Goal: Task Accomplishment & Management: Use online tool/utility

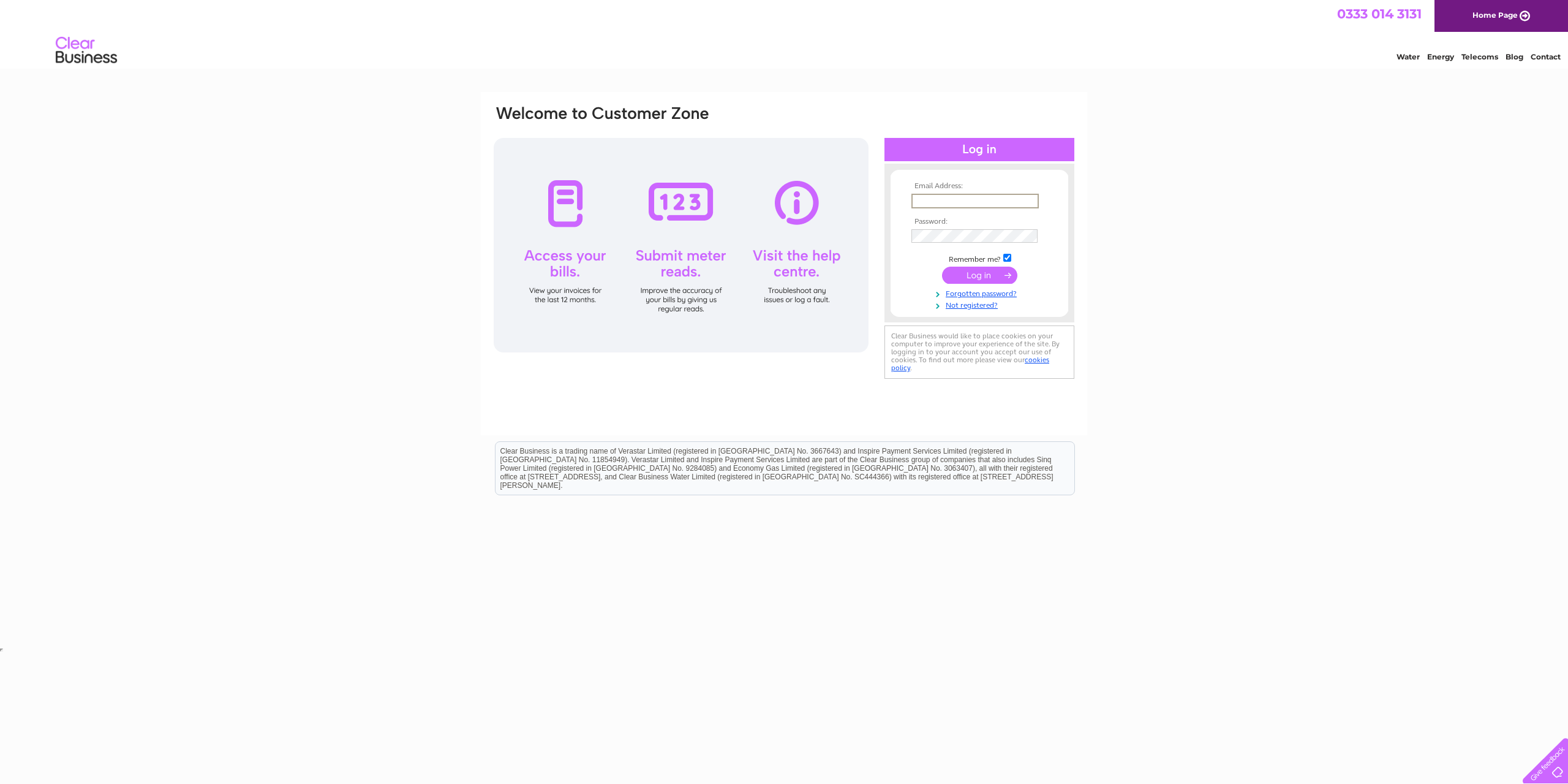
click at [930, 202] on input "text" at bounding box center [975, 200] width 128 height 15
type input "[PERSON_NAME][EMAIL_ADDRESS][DOMAIN_NAME]"
click at [972, 273] on input "submit" at bounding box center [980, 274] width 75 height 17
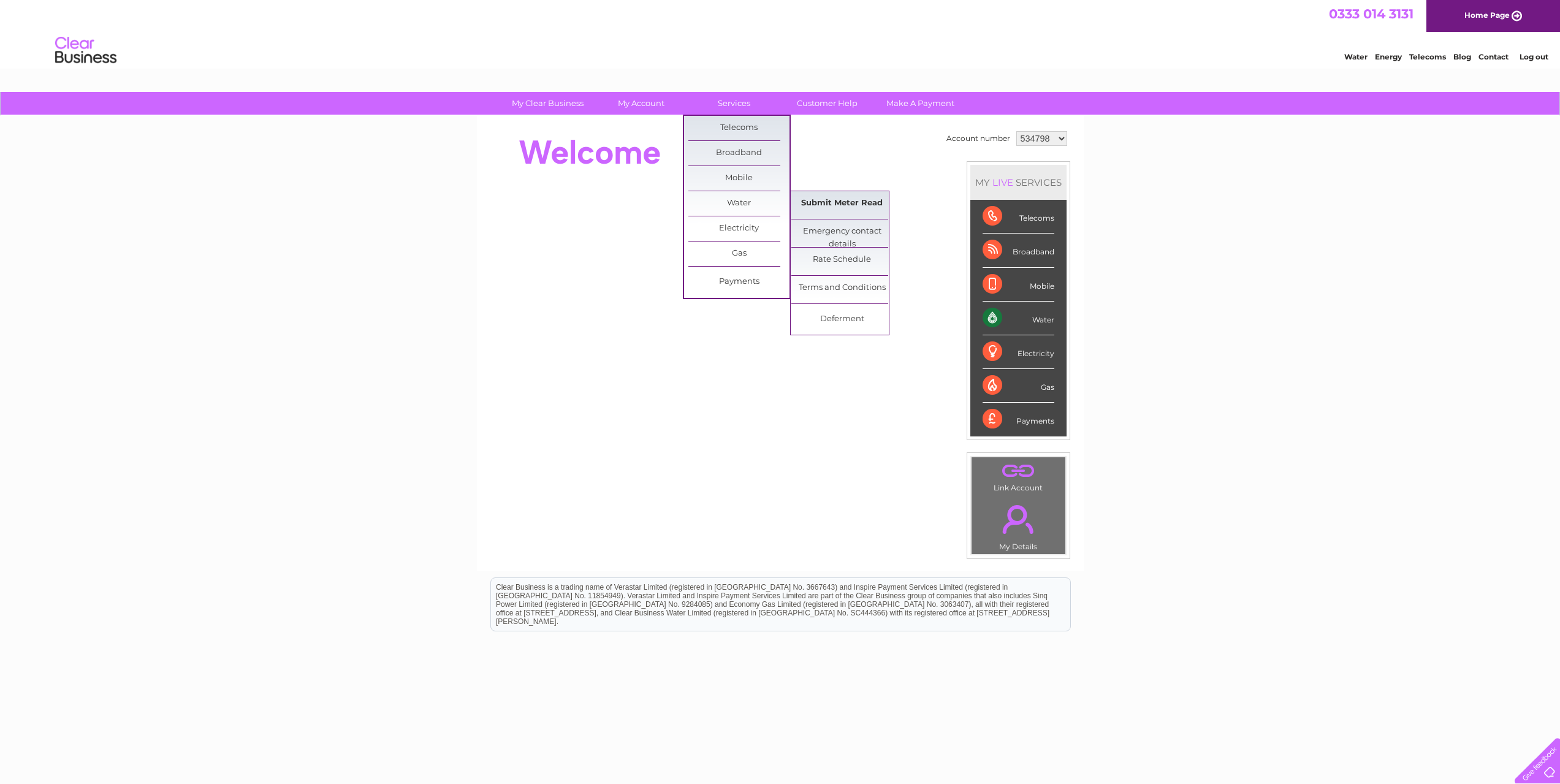
click at [853, 204] on link "Submit Meter Read" at bounding box center [842, 203] width 101 height 24
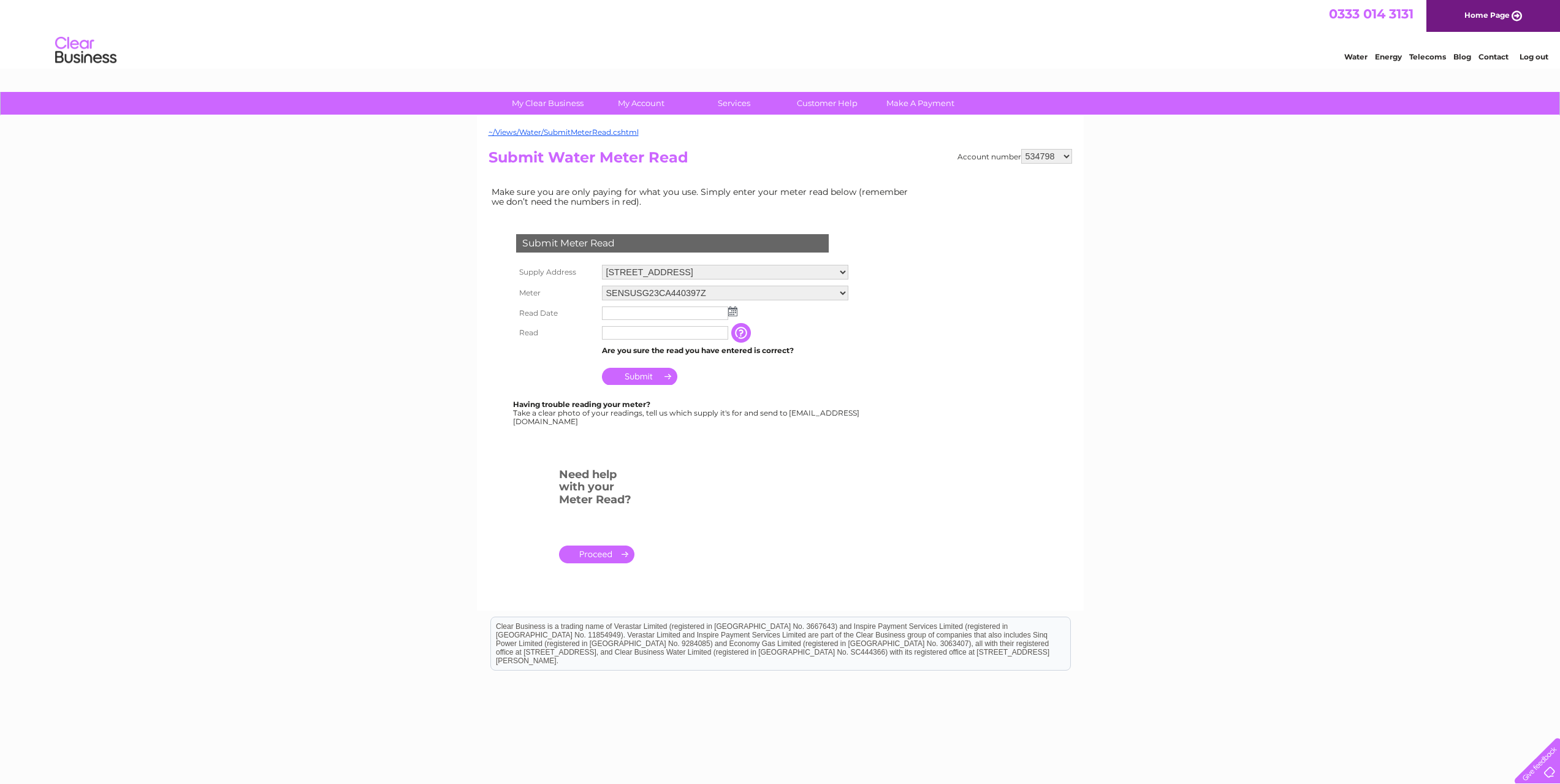
click at [732, 313] on img at bounding box center [732, 311] width 9 height 10
click at [651, 417] on link "26" at bounding box center [652, 419] width 17 height 12
type input "2025/08/26"
click at [640, 333] on input "text" at bounding box center [665, 333] width 126 height 13
type input "000077"
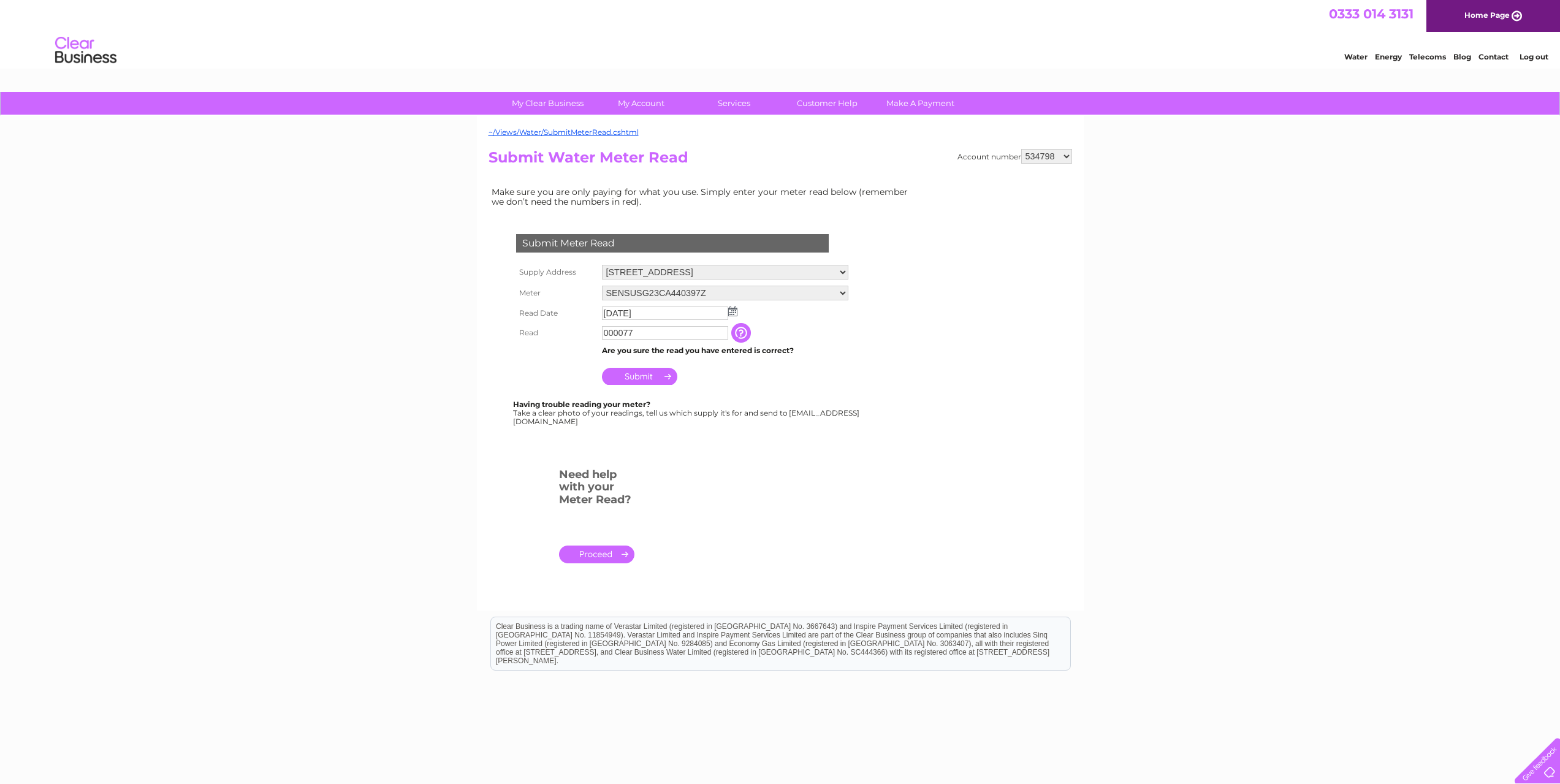
click at [633, 374] on input "Submit" at bounding box center [640, 376] width 75 height 17
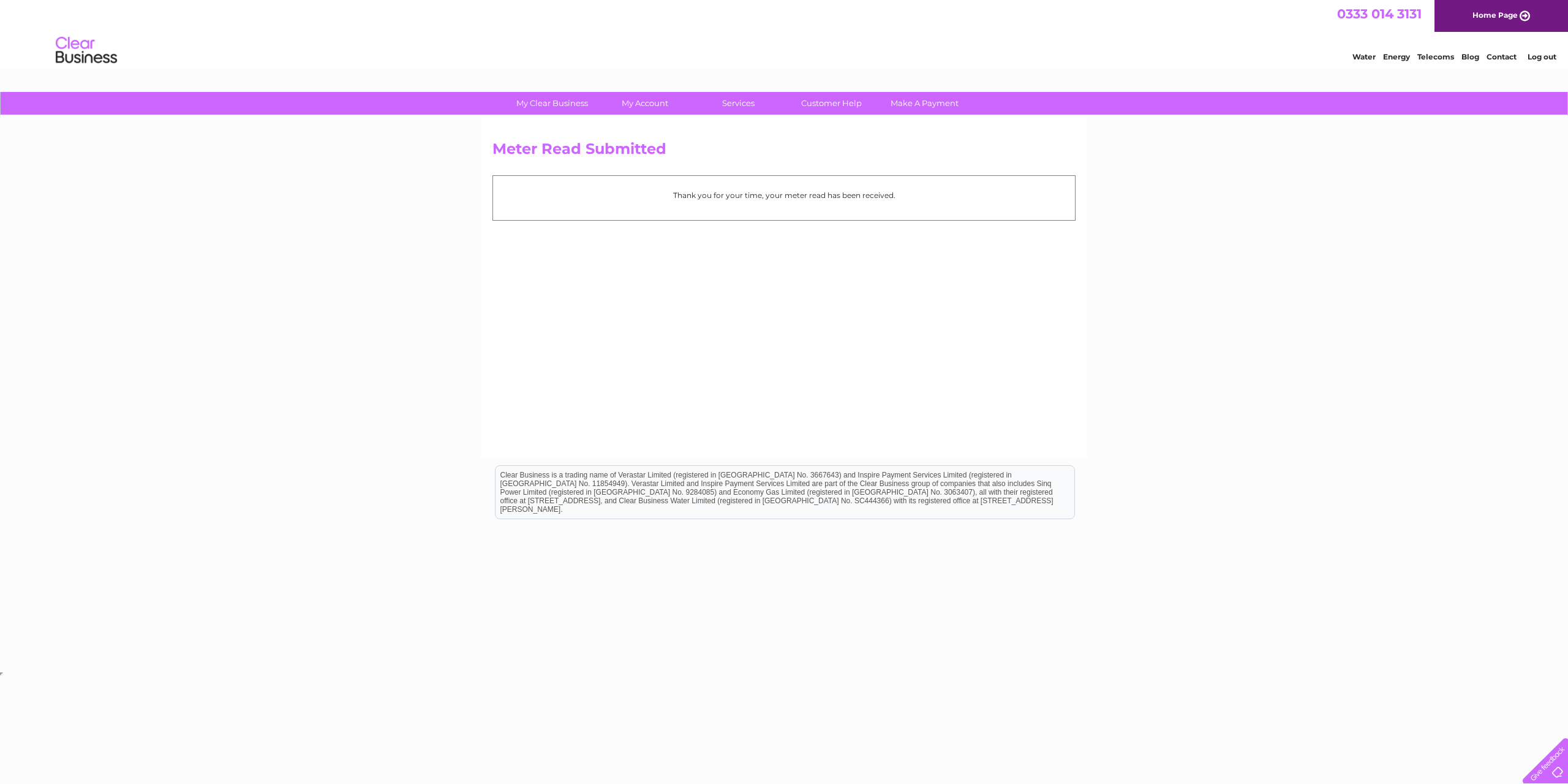
click at [1548, 57] on link "Log out" at bounding box center [1542, 57] width 29 height 9
